Goal: Find specific page/section: Find specific page/section

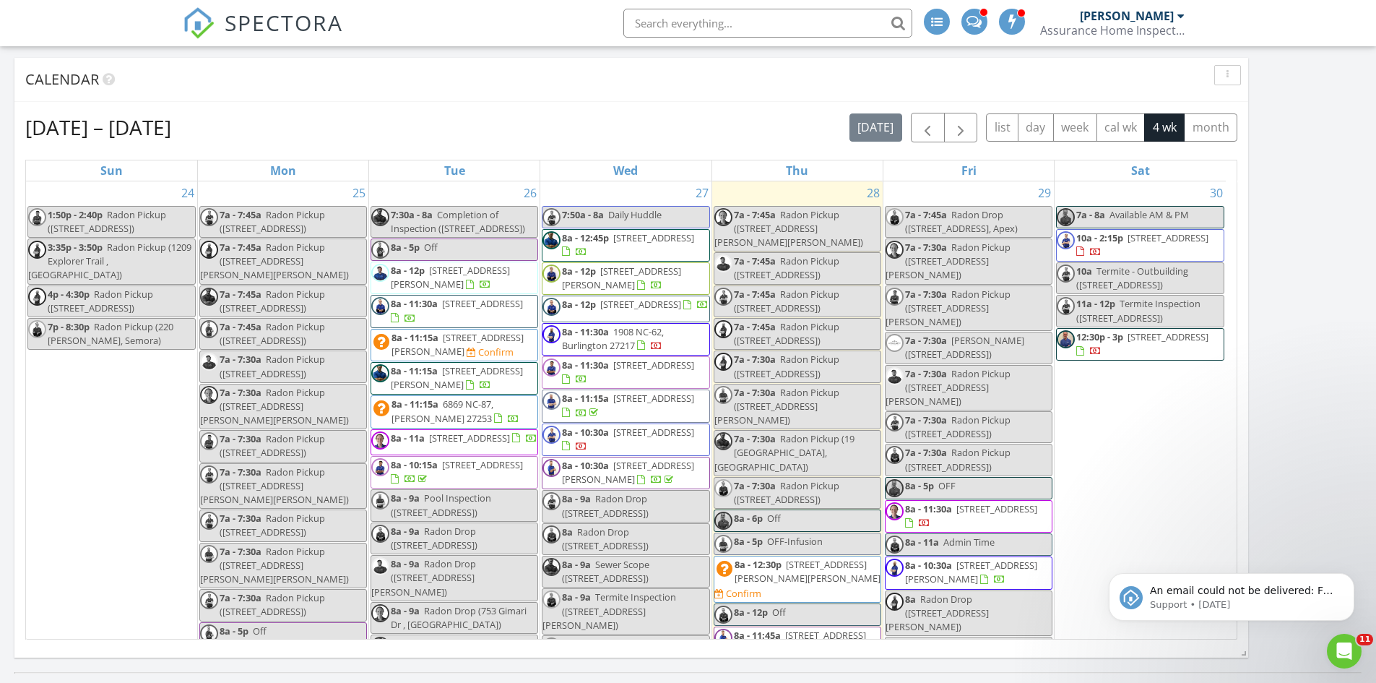
scroll to position [1084, 1398]
click at [692, 19] on input "text" at bounding box center [767, 23] width 289 height 29
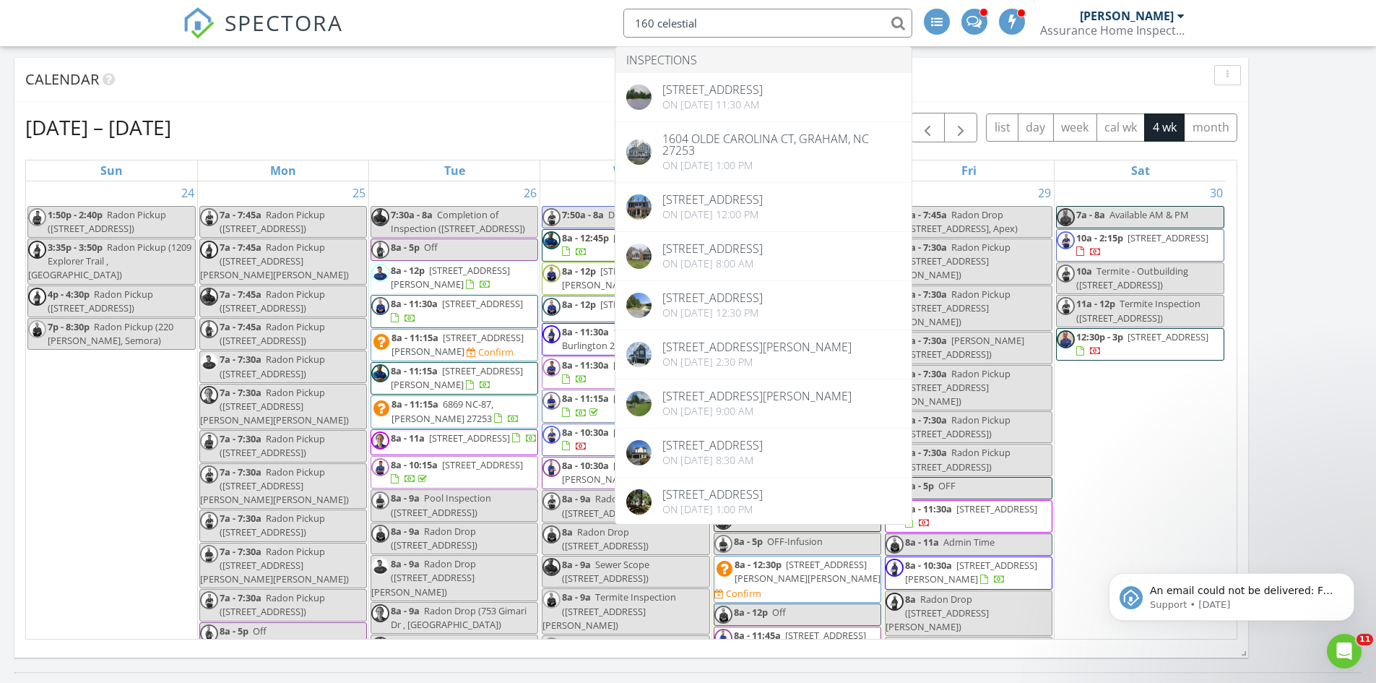
click at [646, 22] on input "160 celestial" at bounding box center [767, 23] width 289 height 29
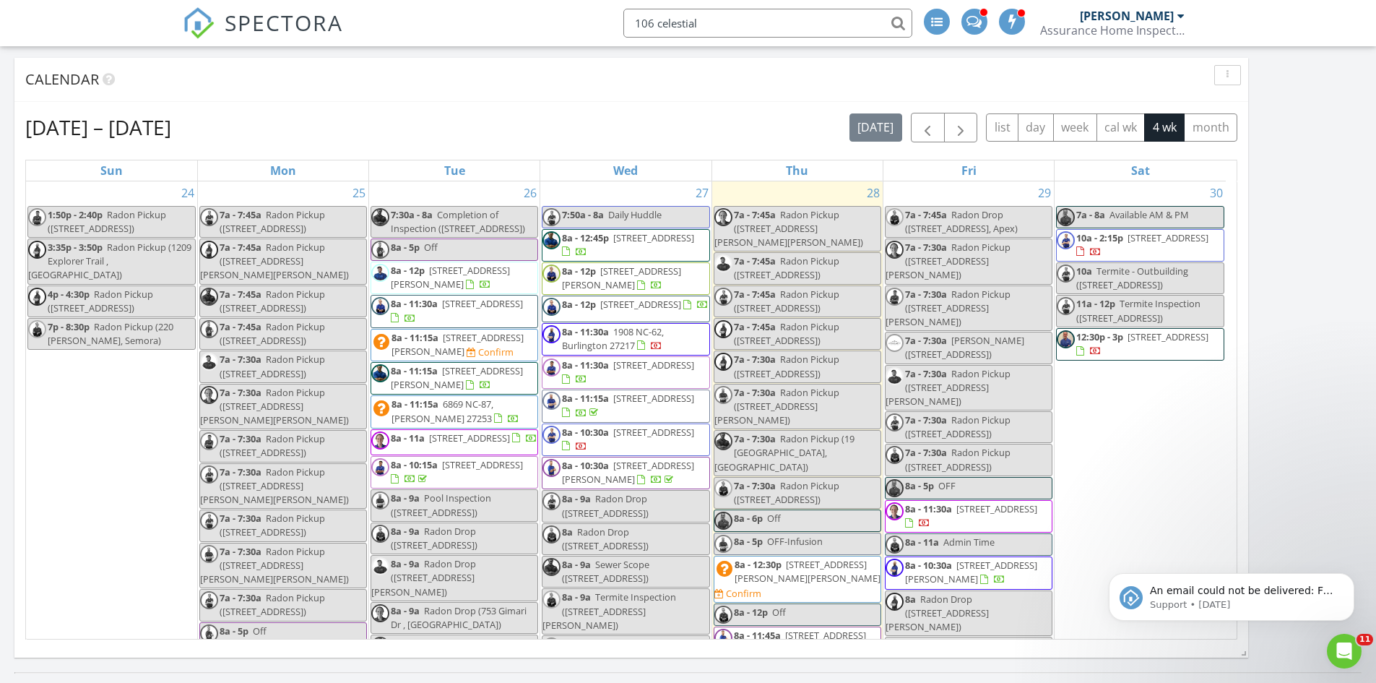
click at [769, 30] on input "106 celestial" at bounding box center [767, 23] width 289 height 29
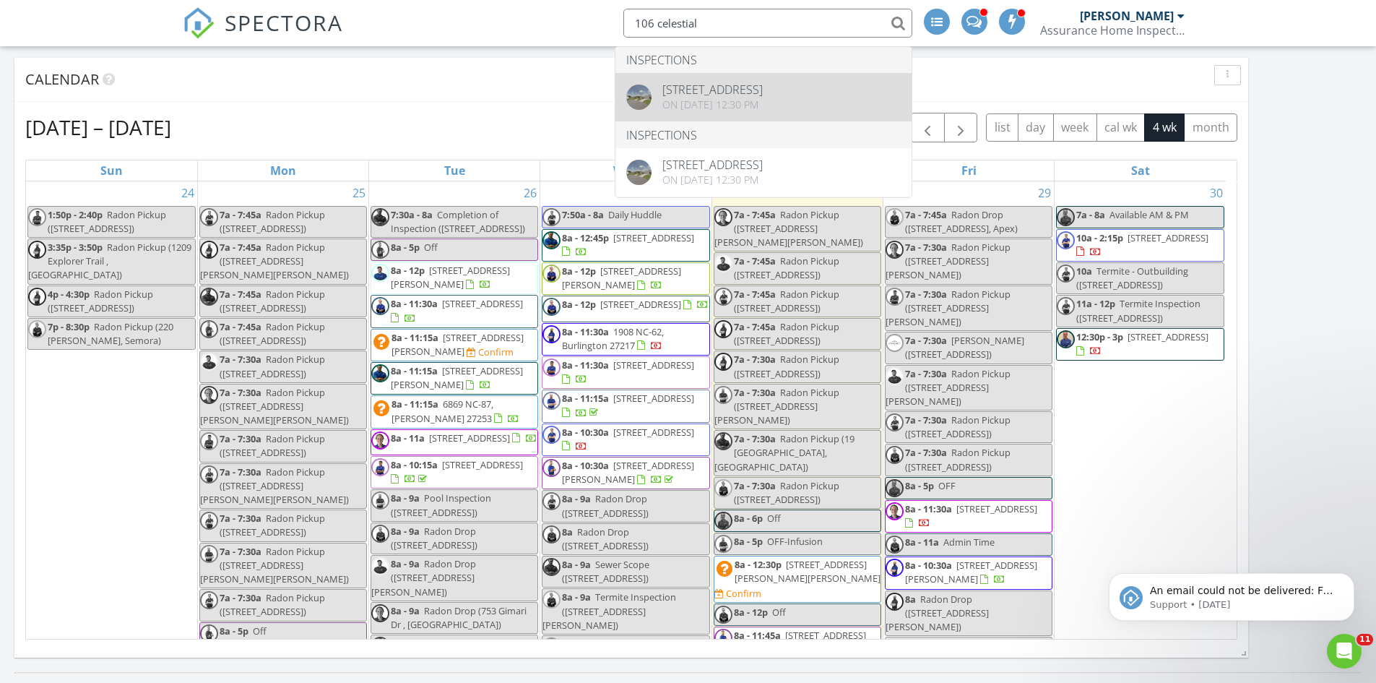
type input "106 celestial"
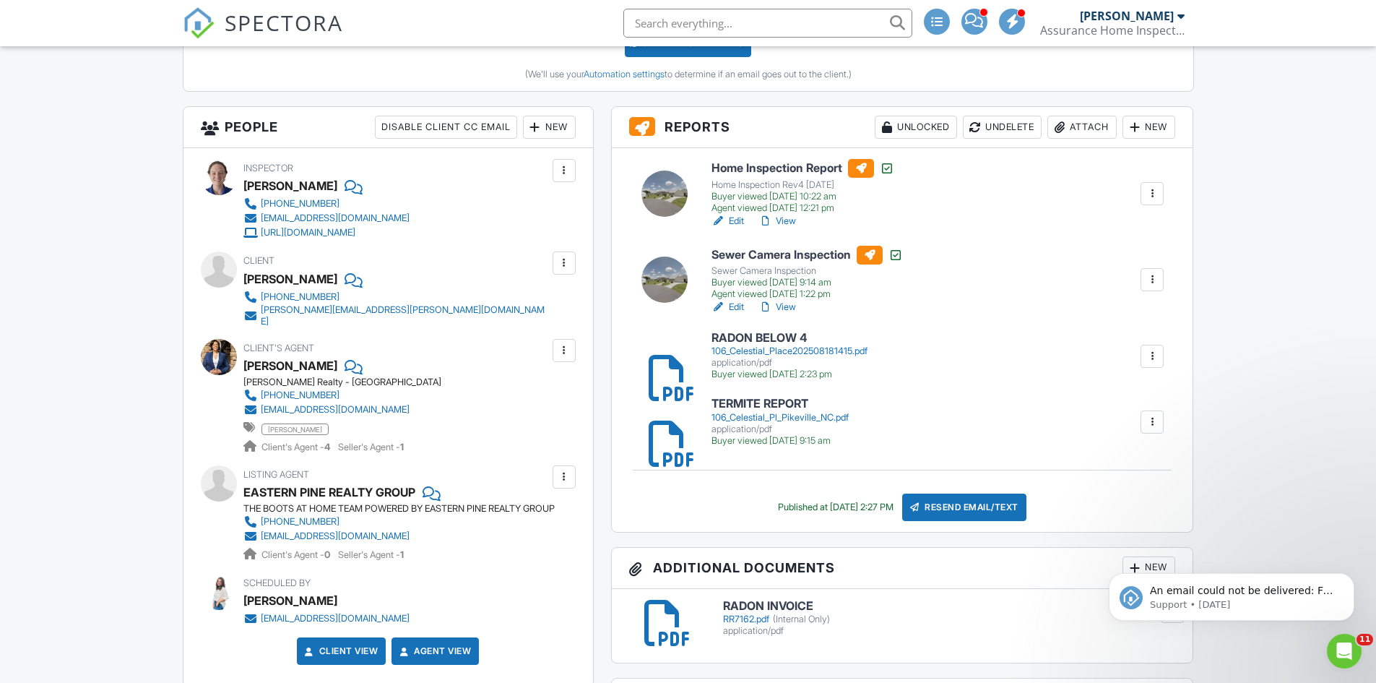
scroll to position [433, 0]
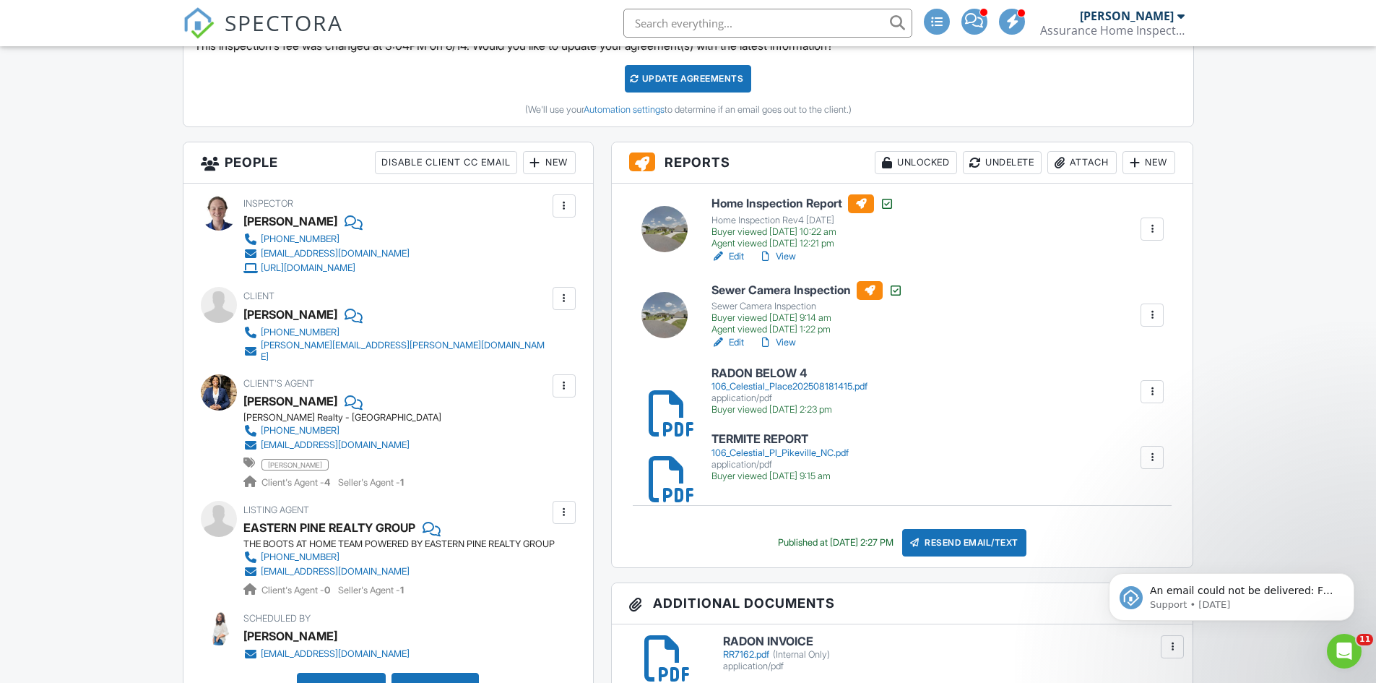
click at [796, 257] on link "View" at bounding box center [777, 256] width 38 height 14
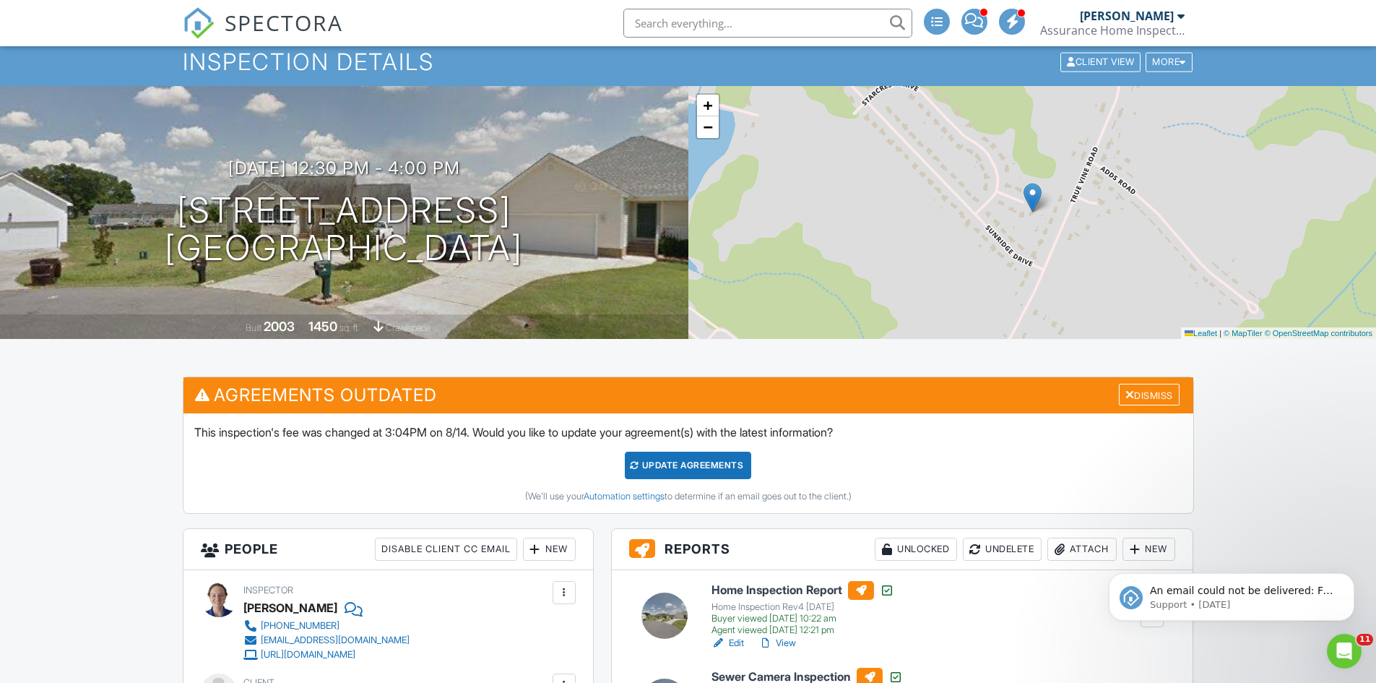
scroll to position [72, 0]
